Goal: Task Accomplishment & Management: Manage account settings

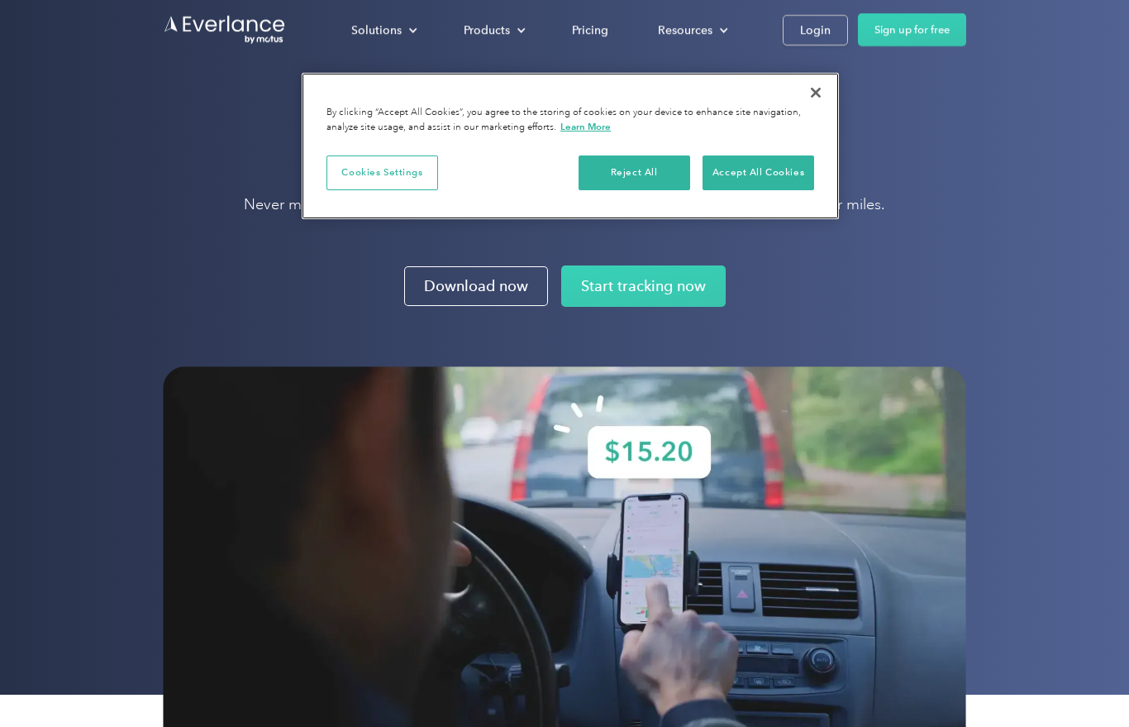
click at [818, 100] on button "Close" at bounding box center [816, 92] width 36 height 36
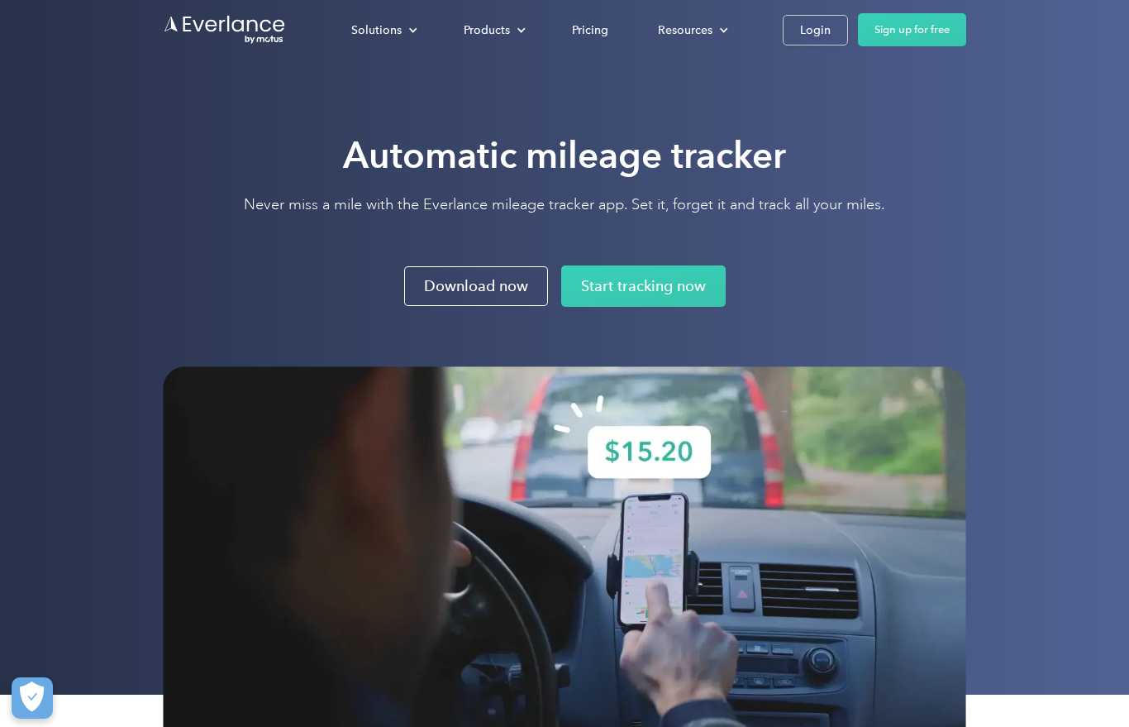
click at [812, 45] on div "Solutions For companies Easy vehicle reimbursements For self-employed Maximize …" at bounding box center [647, 29] width 640 height 33
click at [807, 33] on div "Login" at bounding box center [815, 30] width 31 height 21
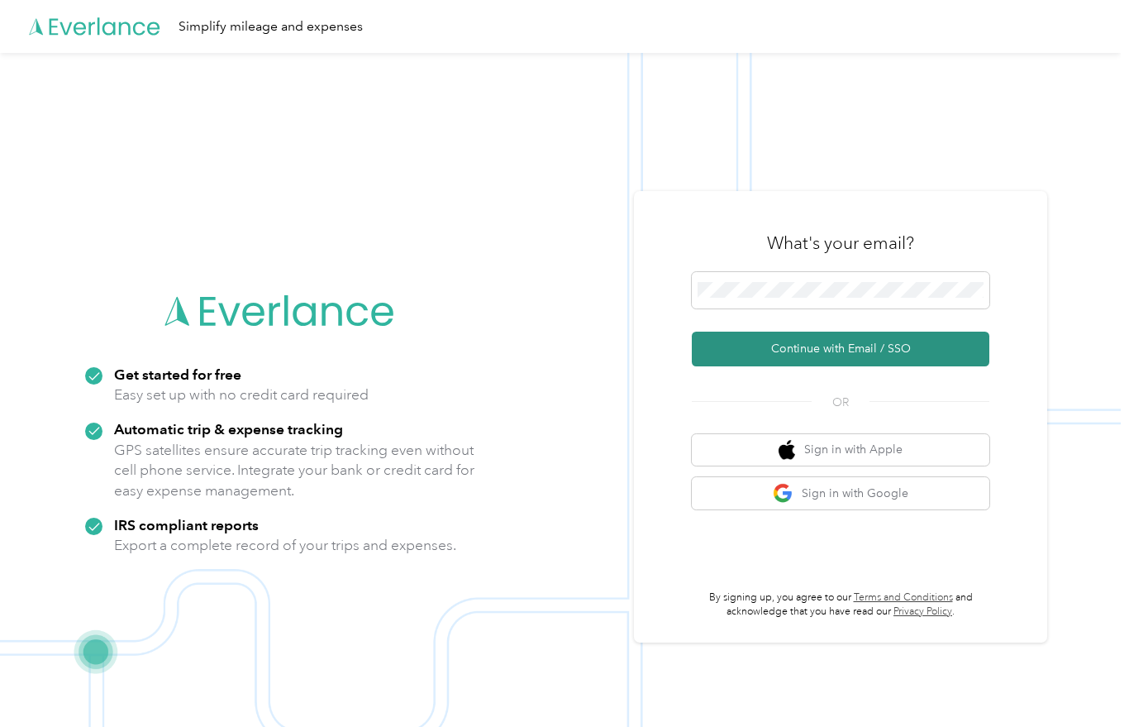
click at [873, 353] on button "Continue with Email / SSO" at bounding box center [841, 349] width 298 height 35
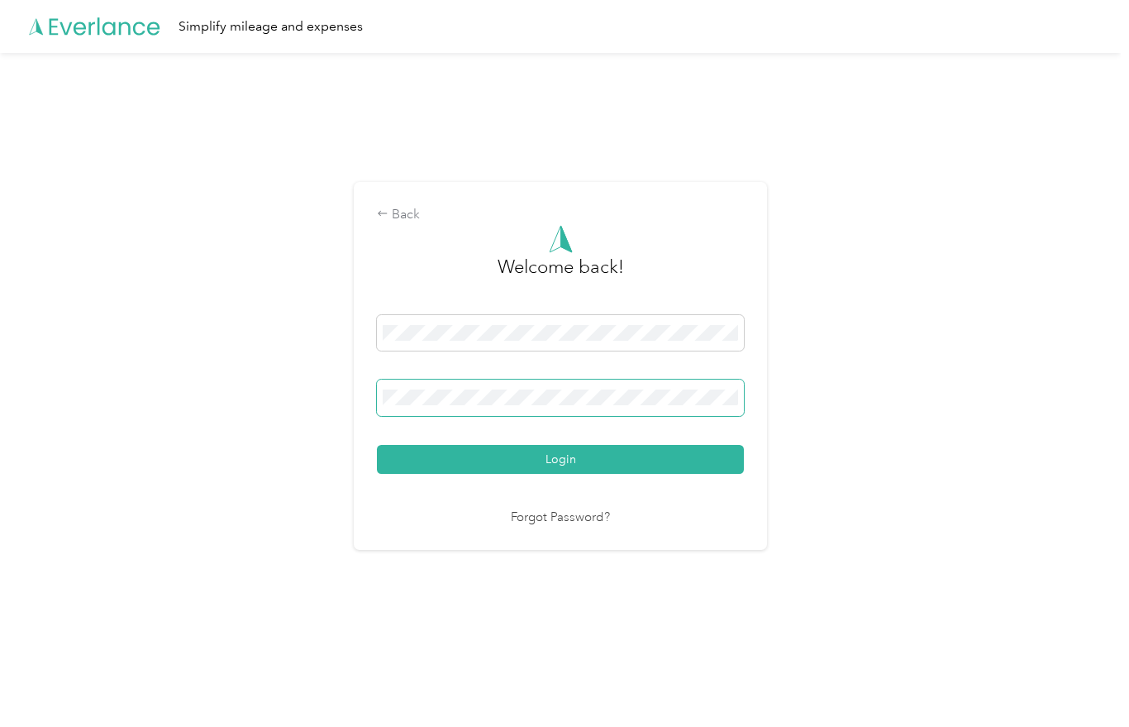
click at [445, 416] on span at bounding box center [560, 397] width 367 height 36
click at [565, 467] on button "Login" at bounding box center [560, 459] width 367 height 29
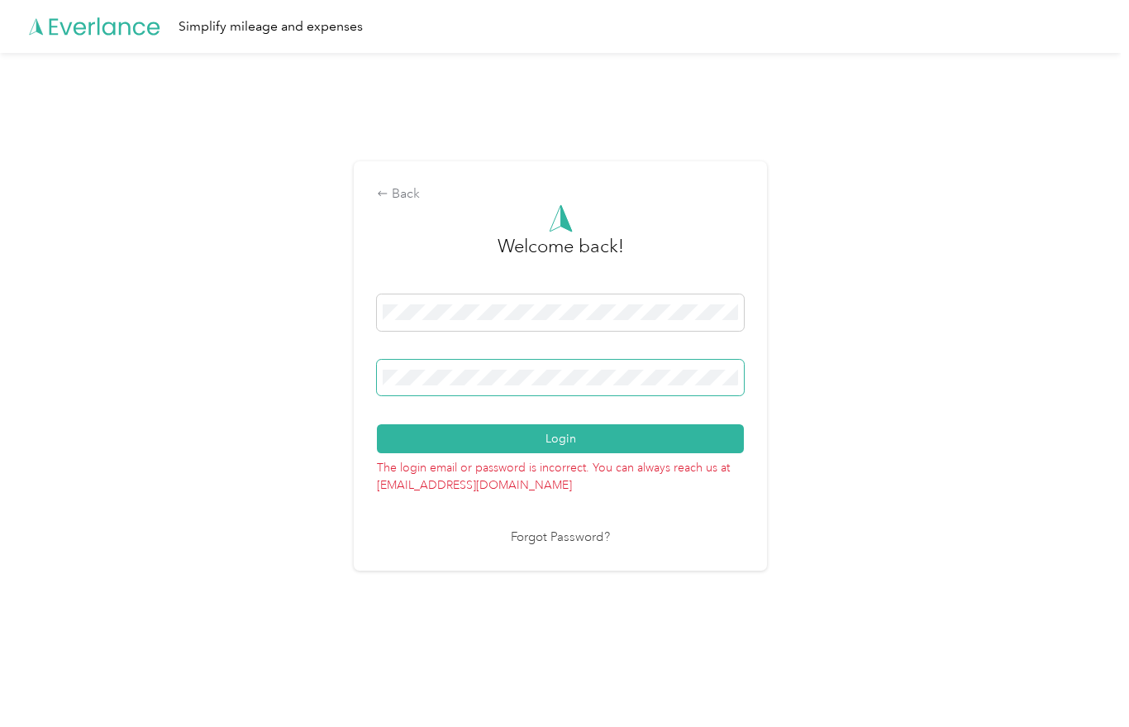
click at [565, 447] on button "Login" at bounding box center [560, 438] width 367 height 29
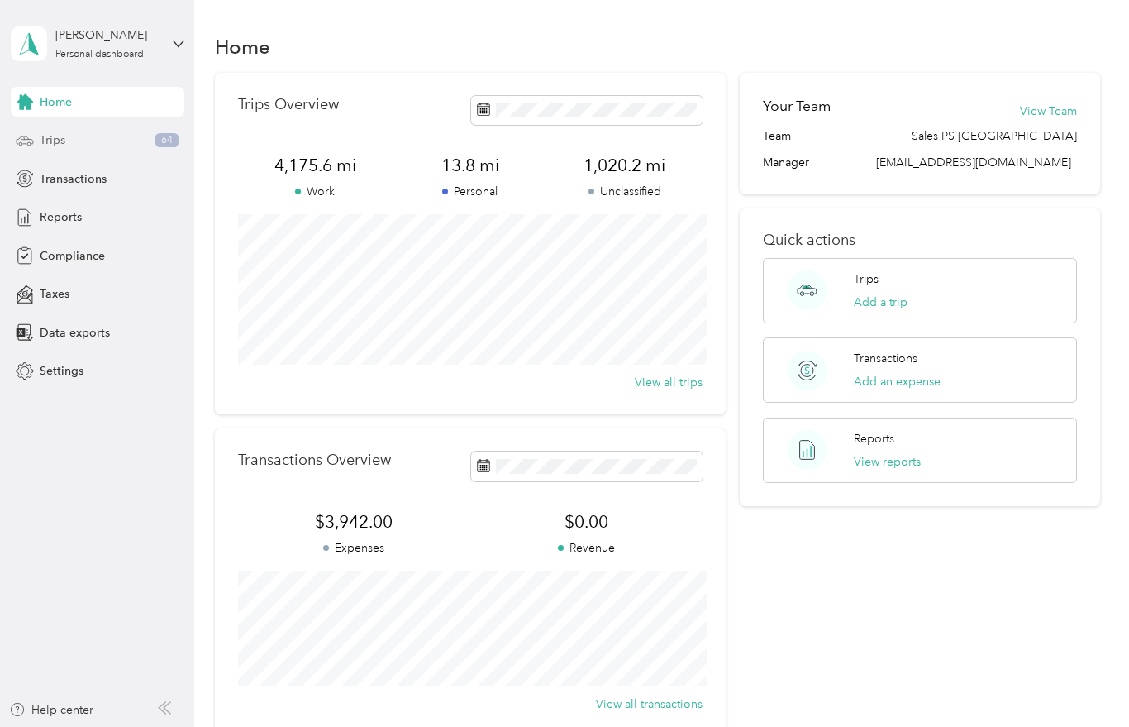
click at [57, 136] on span "Trips" at bounding box center [53, 139] width 26 height 17
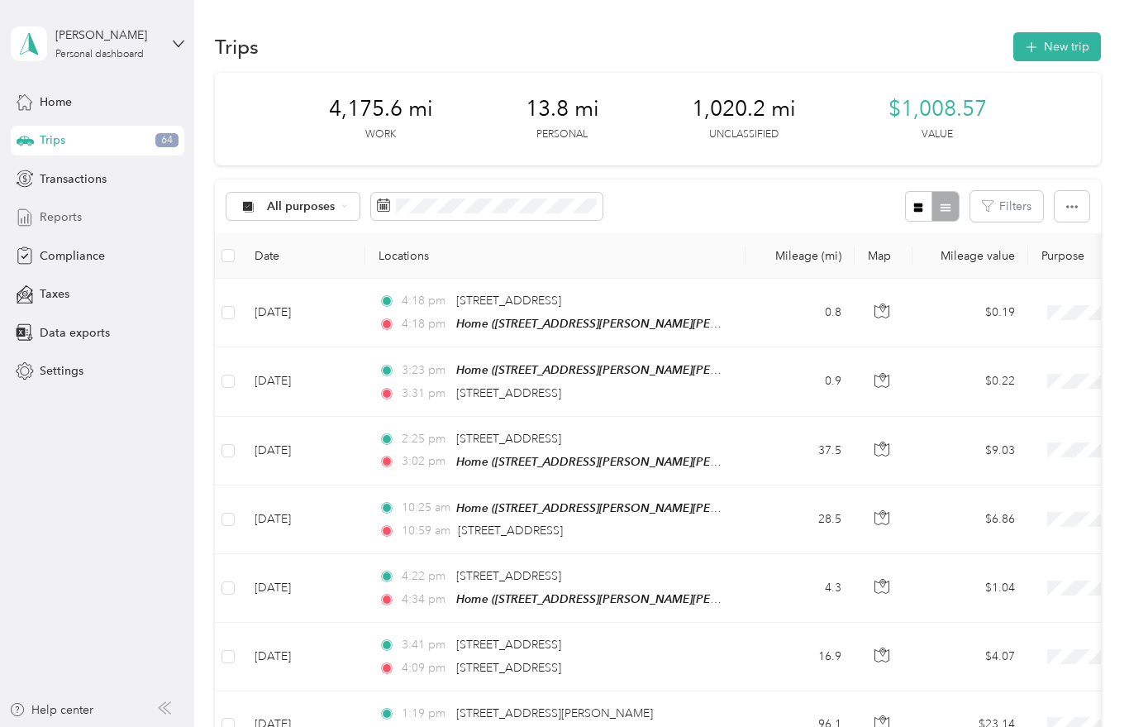
click at [68, 217] on span "Reports" at bounding box center [61, 216] width 42 height 17
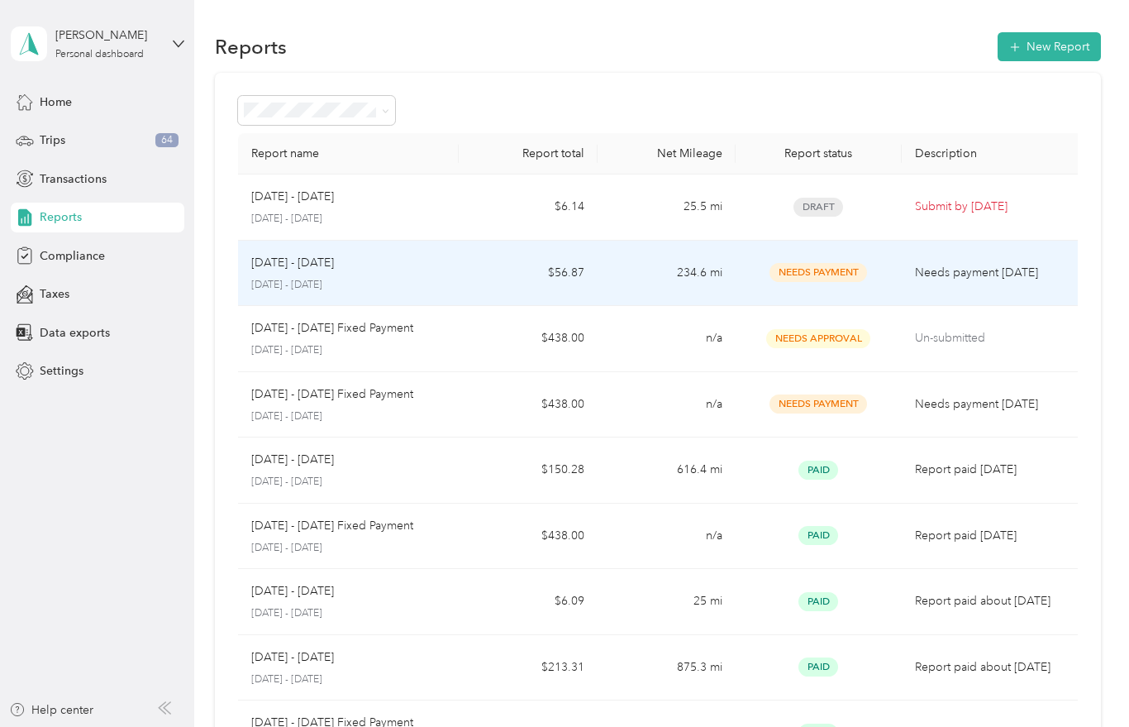
click at [553, 272] on td "$56.87" at bounding box center [528, 274] width 138 height 66
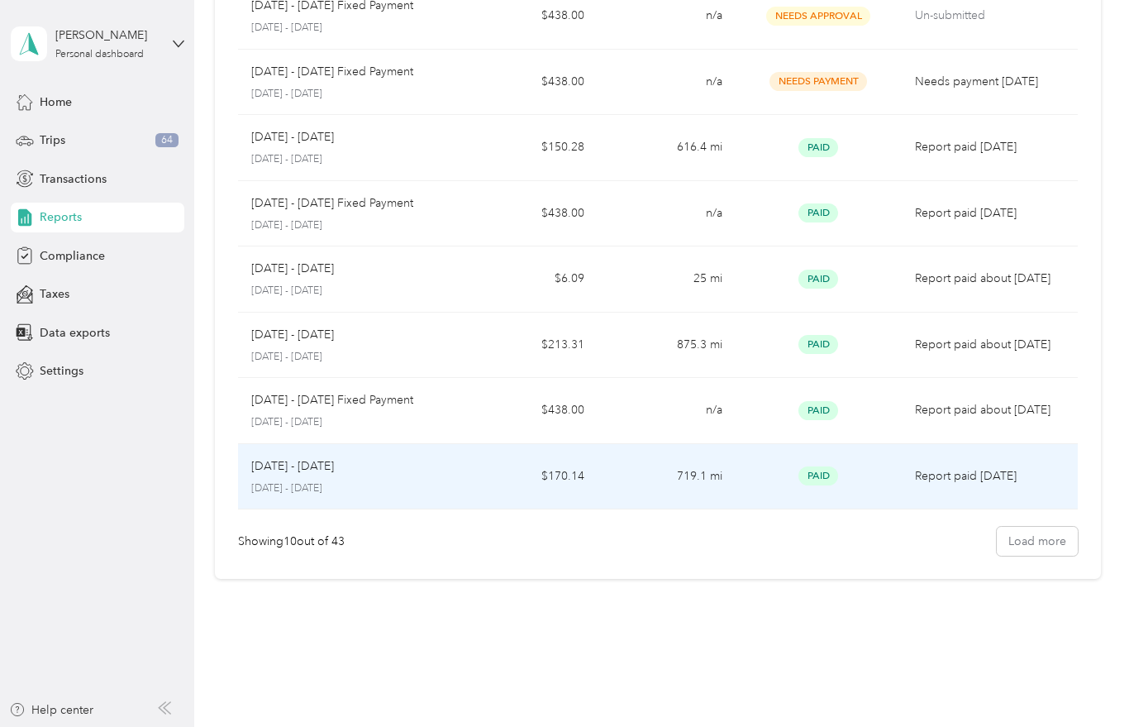
scroll to position [322, 0]
click at [298, 458] on p "Apr 1 - 30, 2025" at bounding box center [292, 467] width 83 height 18
